Goal: Task Accomplishment & Management: Complete application form

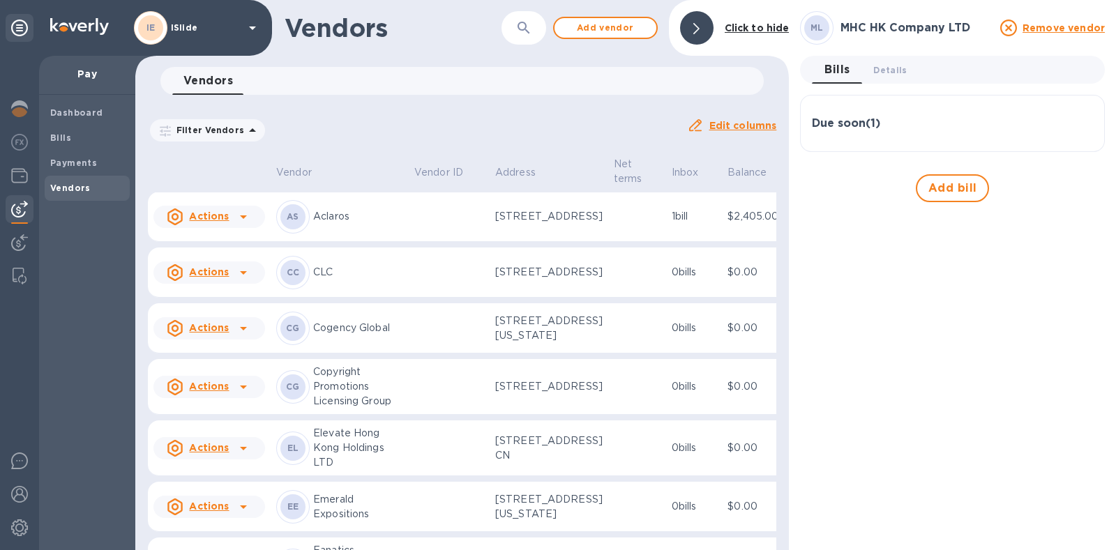
click at [200, 222] on u "Actions" at bounding box center [209, 216] width 40 height 11
click at [220, 305] on b "Add new bill" at bounding box center [224, 304] width 65 height 11
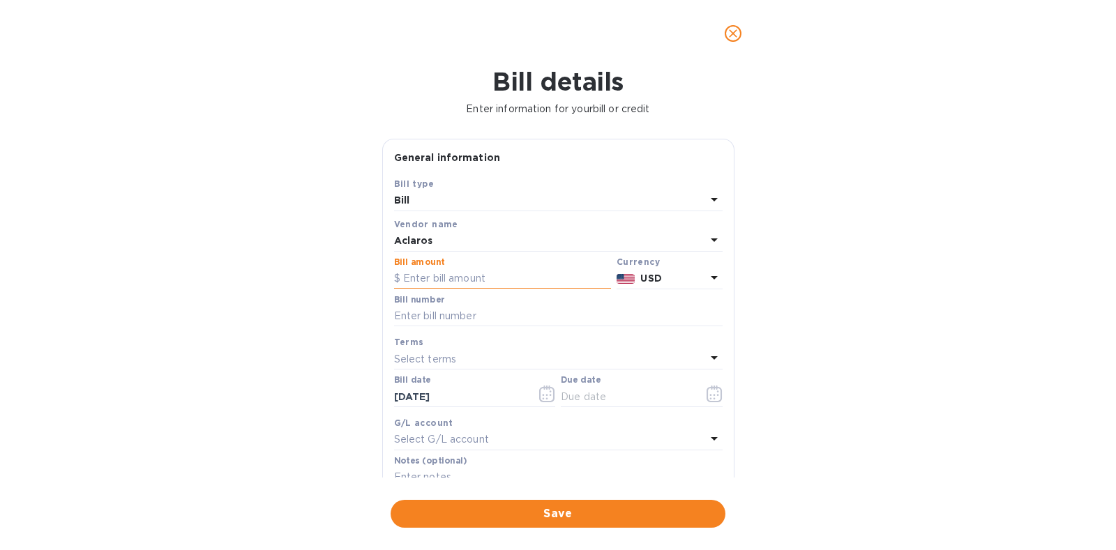
click at [493, 279] on input "text" at bounding box center [502, 278] width 217 height 21
type input "555"
click at [478, 318] on input "text" at bounding box center [558, 316] width 328 height 21
type input "2386"
click at [706, 397] on icon "button" at bounding box center [714, 394] width 16 height 17
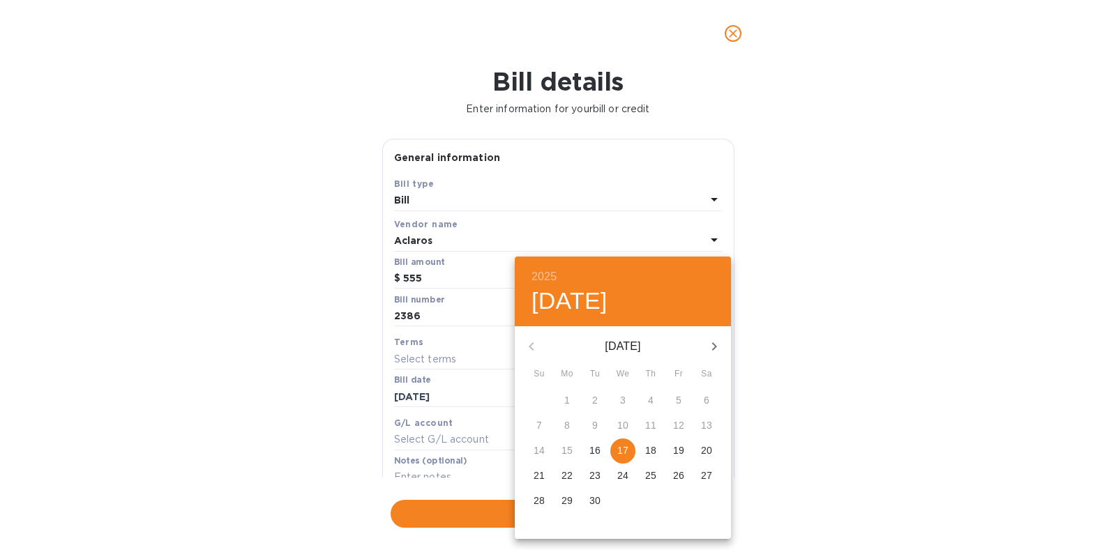
click at [704, 477] on p "27" at bounding box center [706, 476] width 11 height 14
type input "[DATE]"
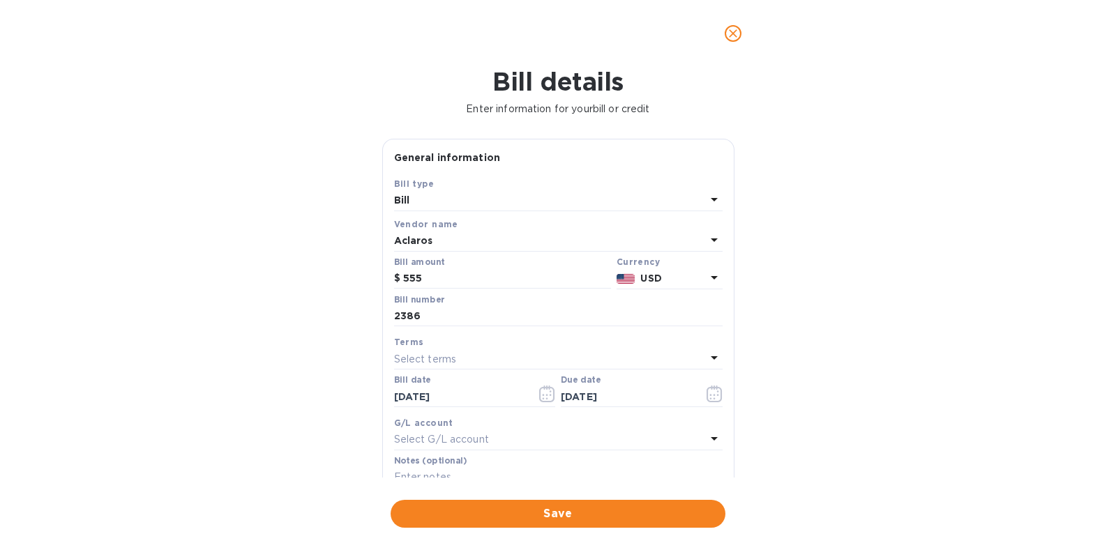
scroll to position [182, 0]
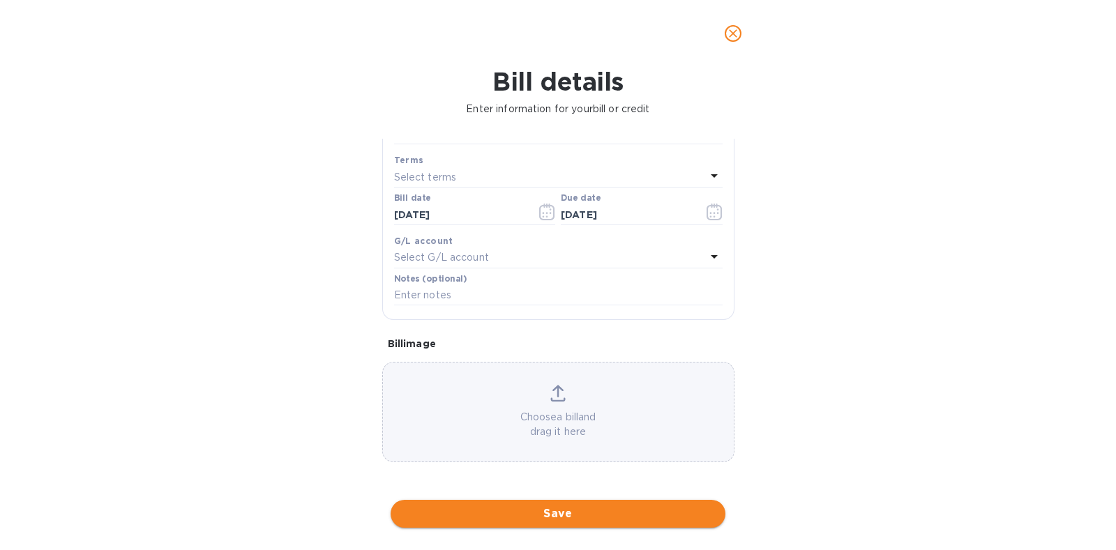
click at [572, 522] on button "Save" at bounding box center [557, 514] width 335 height 28
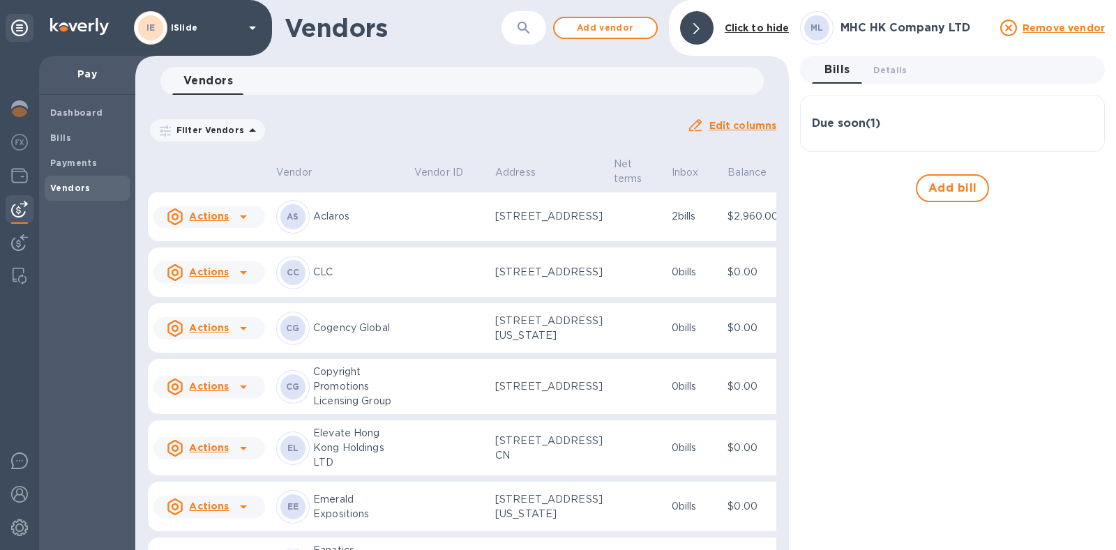
click at [227, 222] on u "Actions" at bounding box center [209, 216] width 40 height 11
click at [226, 303] on b "Add new bill" at bounding box center [224, 304] width 65 height 11
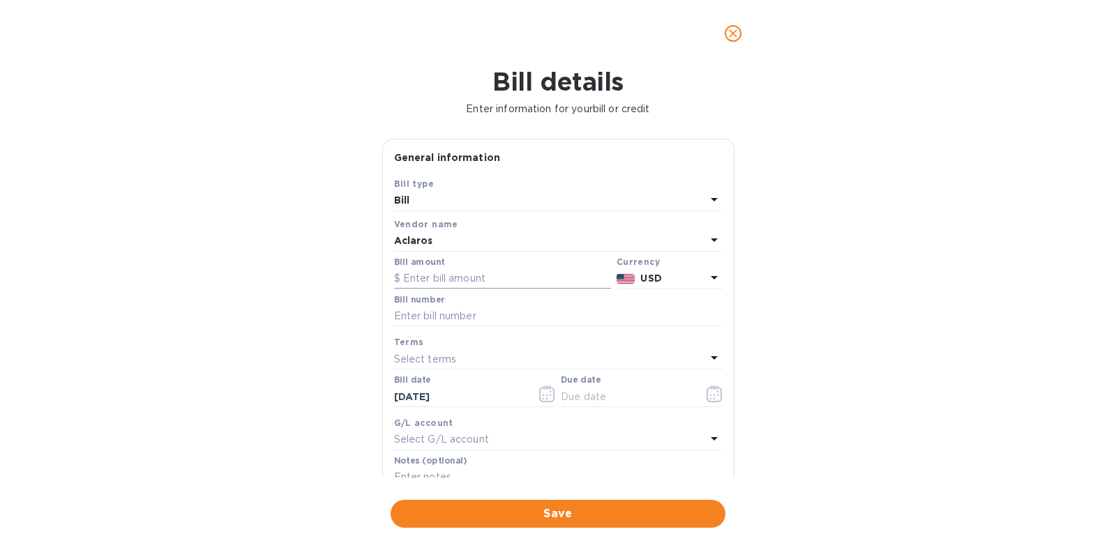
click at [470, 268] on input "text" at bounding box center [502, 278] width 217 height 21
type input "277.50"
type input "2378"
click at [708, 395] on icon "button" at bounding box center [714, 394] width 16 height 17
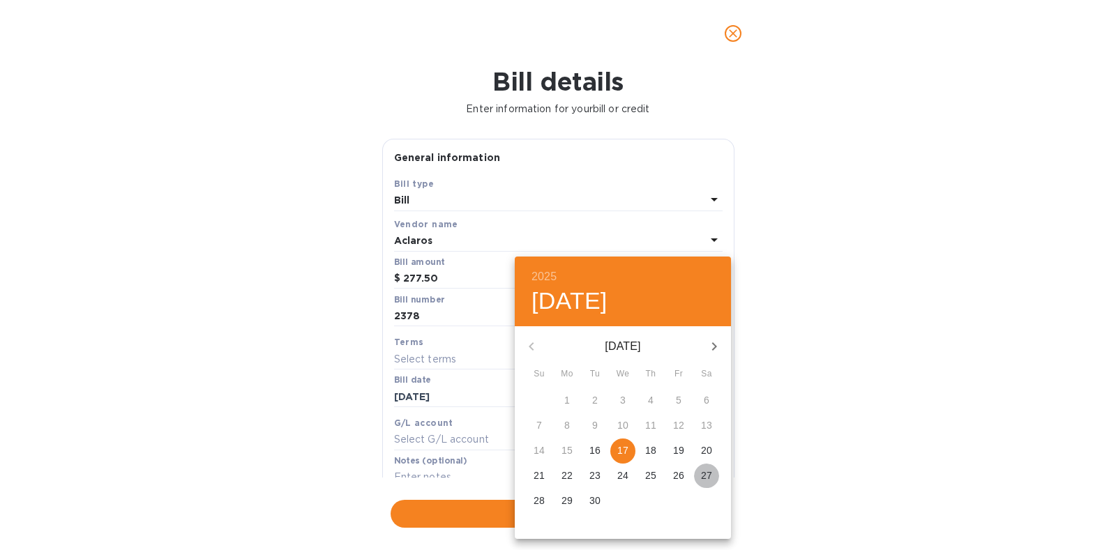
click at [706, 473] on p "27" at bounding box center [706, 476] width 11 height 14
type input "[DATE]"
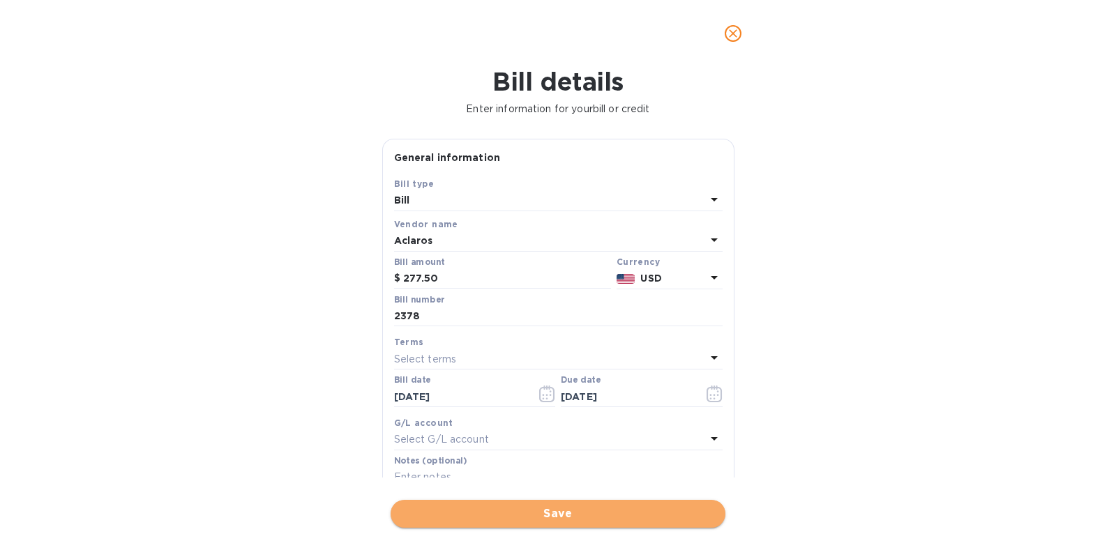
click at [549, 513] on span "Save" at bounding box center [558, 514] width 312 height 17
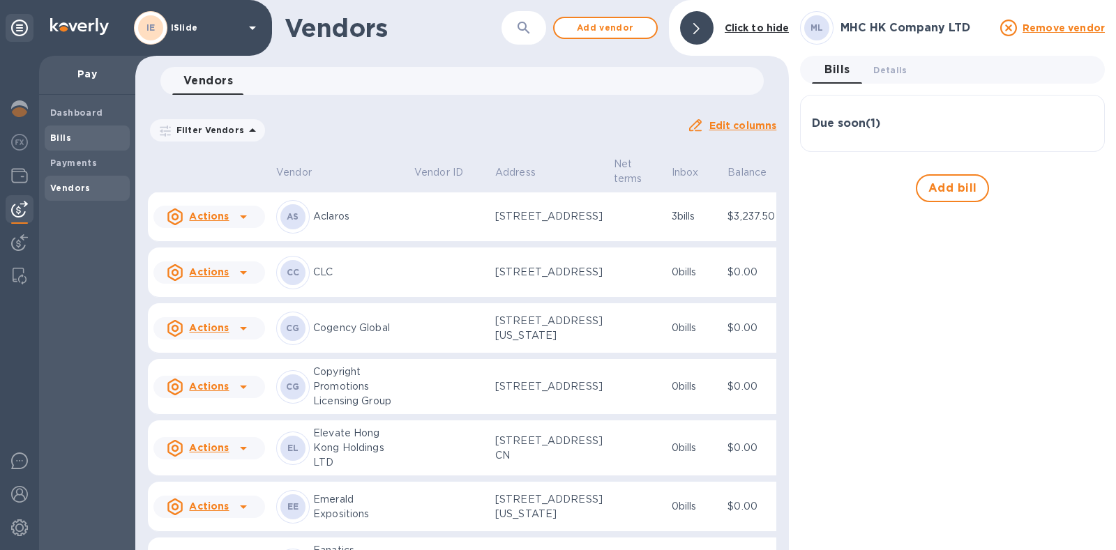
click at [77, 140] on span "Bills" at bounding box center [87, 138] width 74 height 14
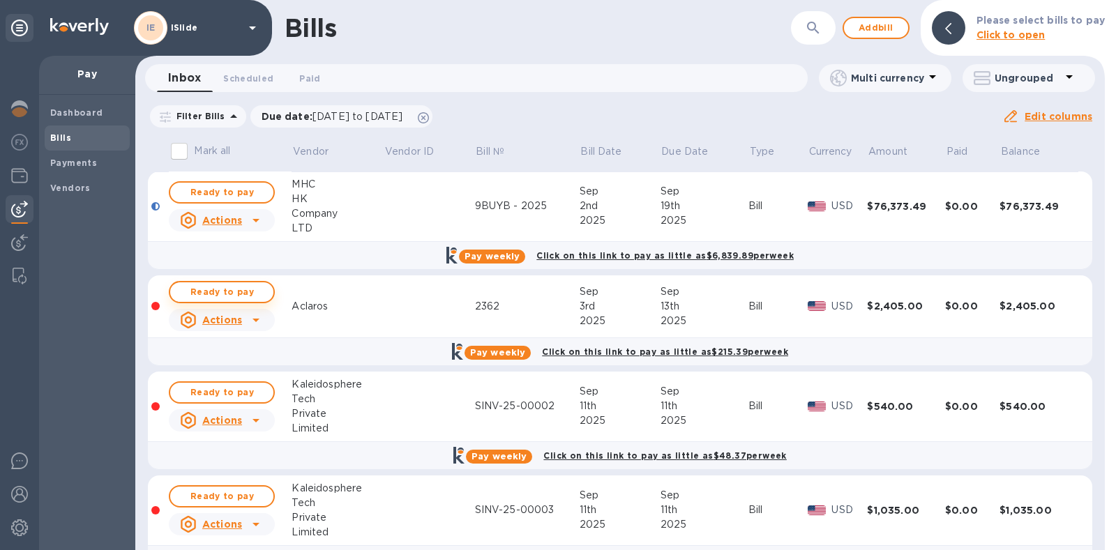
click at [229, 289] on span "Ready to pay" at bounding box center [221, 292] width 81 height 17
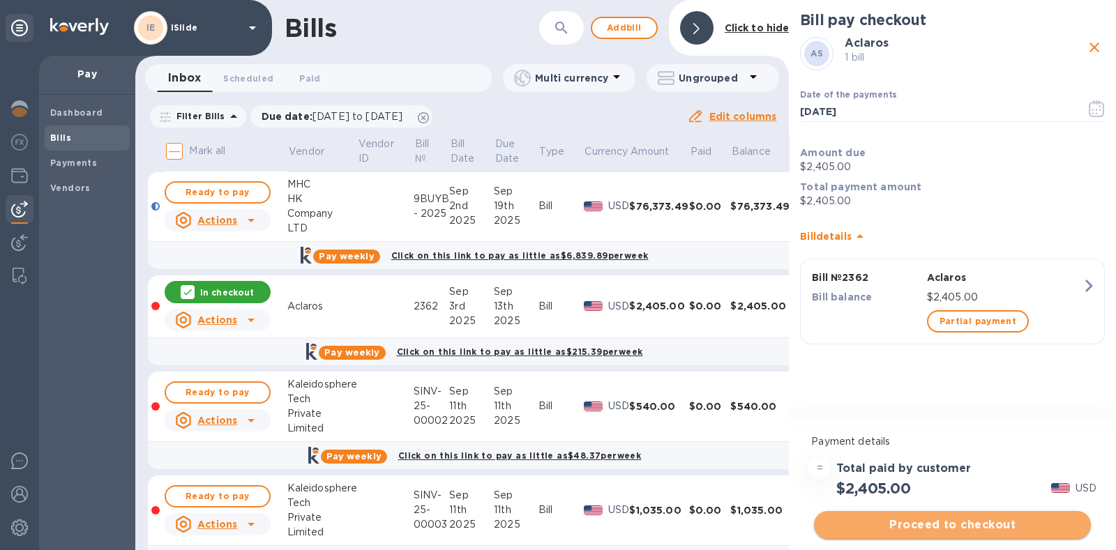
click at [947, 517] on span "Proceed to checkout" at bounding box center [952, 525] width 254 height 17
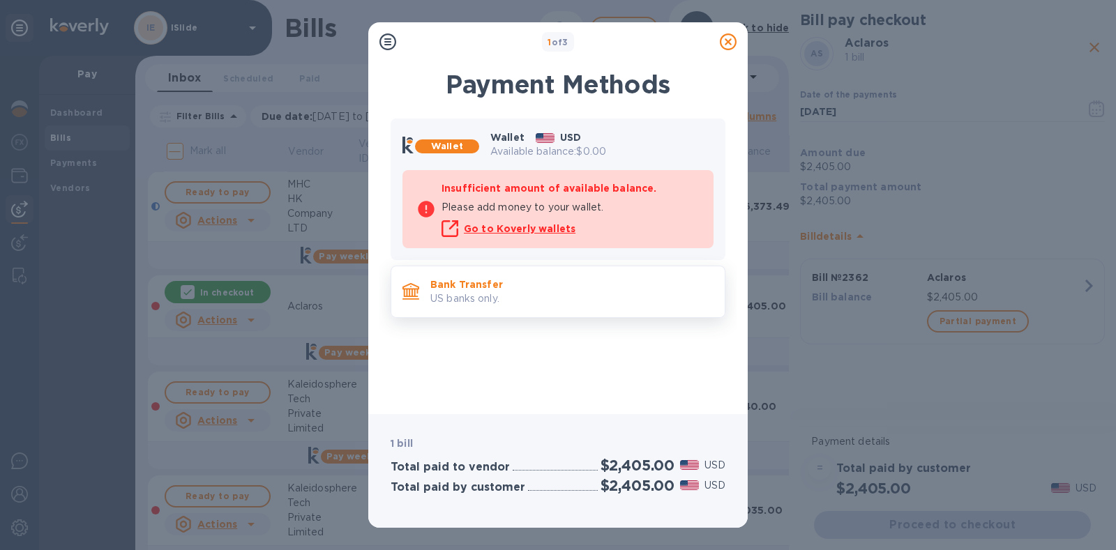
click at [457, 291] on p "US banks only." at bounding box center [571, 298] width 283 height 15
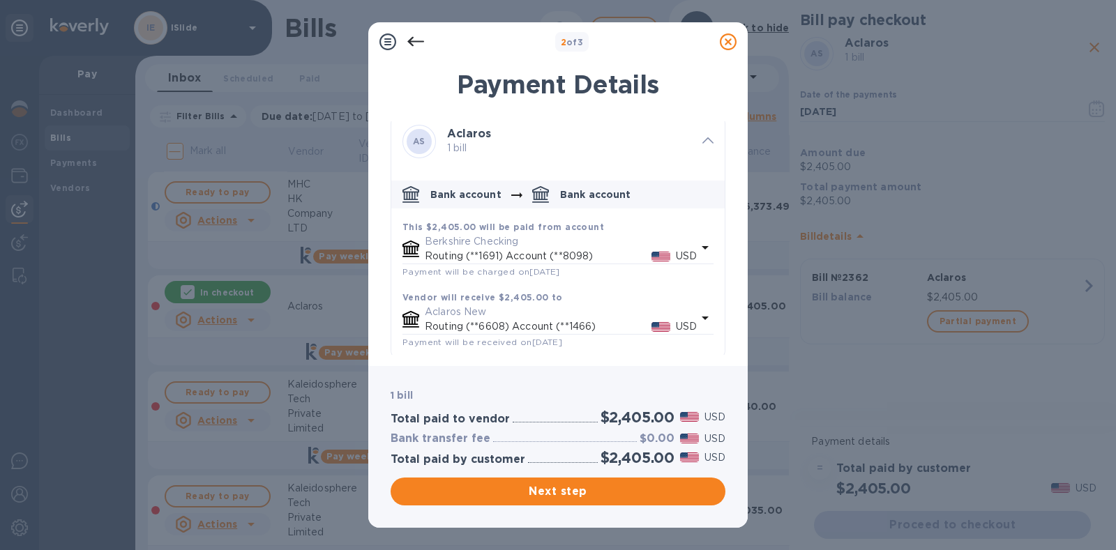
scroll to position [13, 0]
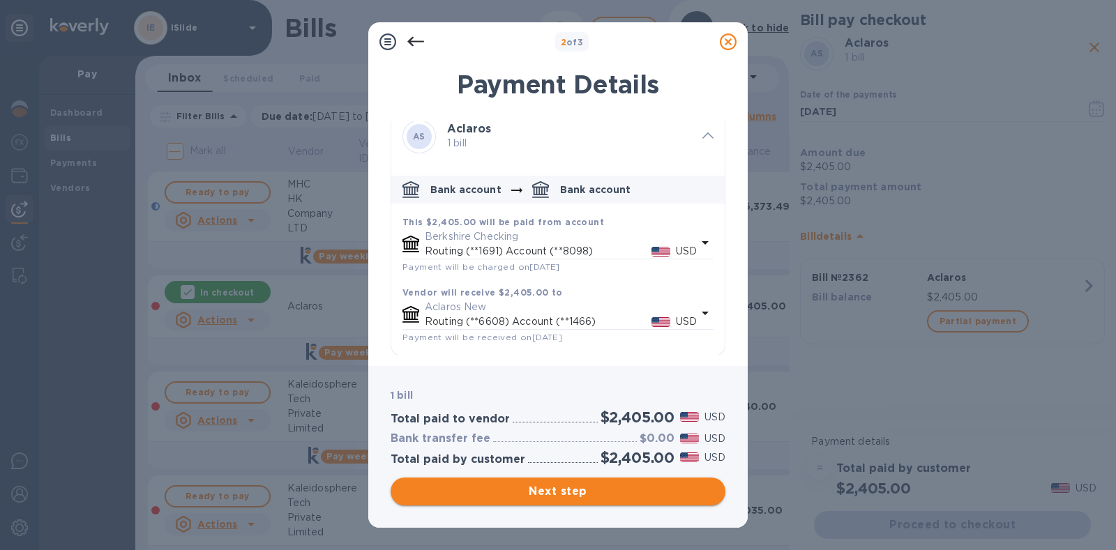
click at [568, 482] on button "Next step" at bounding box center [557, 492] width 335 height 28
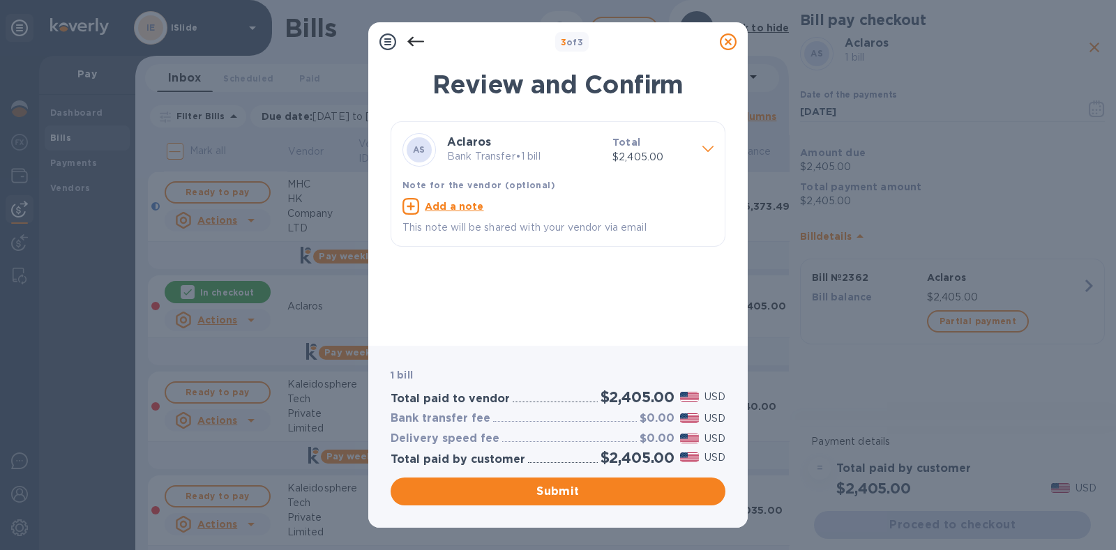
click at [469, 204] on u "Add a note" at bounding box center [454, 206] width 59 height 11
click at [484, 210] on textarea at bounding box center [546, 208] width 289 height 12
type textarea "Invoice 2362"
click at [584, 486] on span "Submit" at bounding box center [558, 491] width 312 height 17
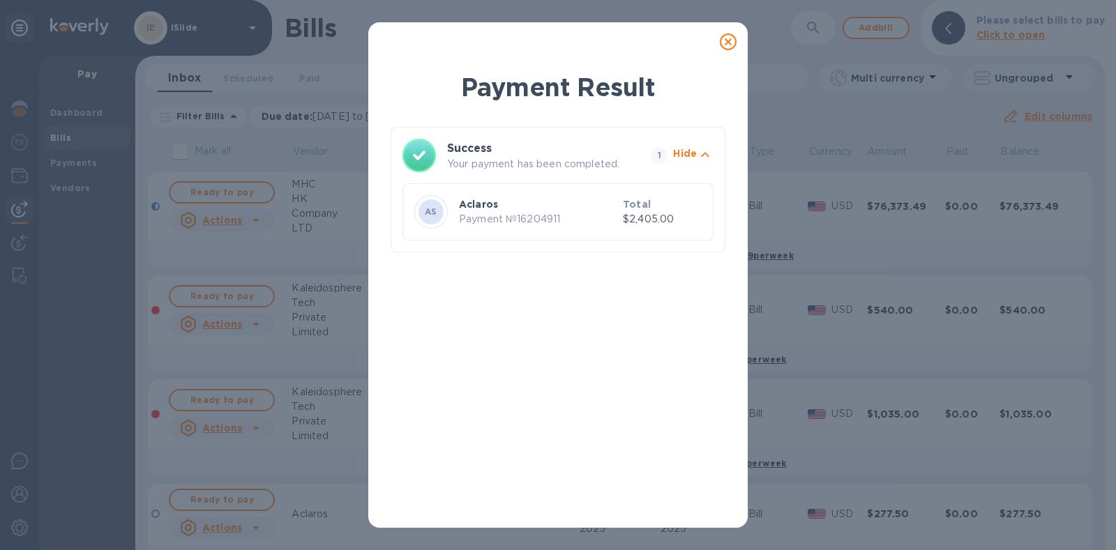
click at [727, 42] on icon at bounding box center [728, 41] width 17 height 17
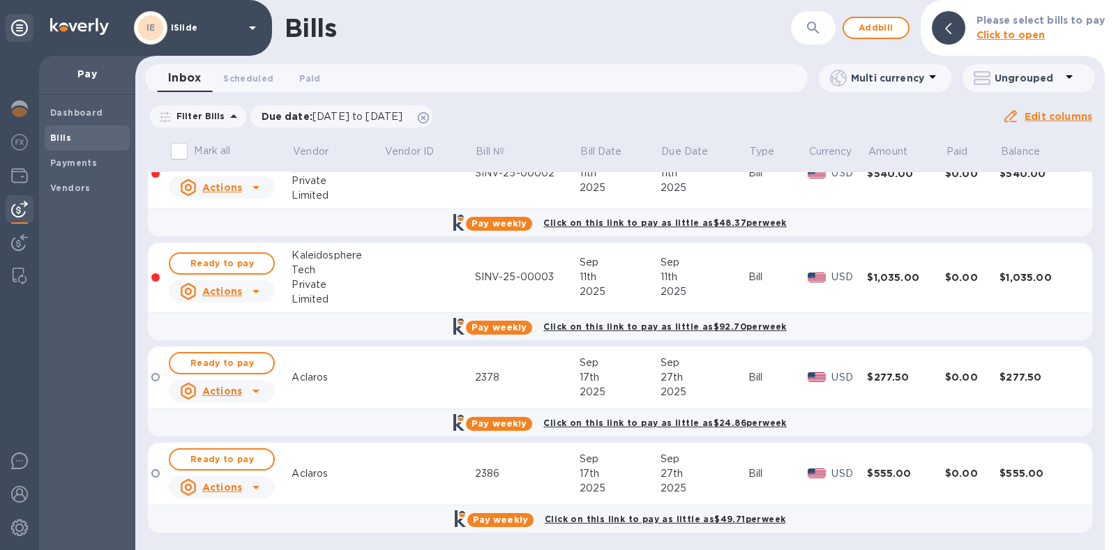
scroll to position [0, 0]
